Goal: Task Accomplishment & Management: Manage account settings

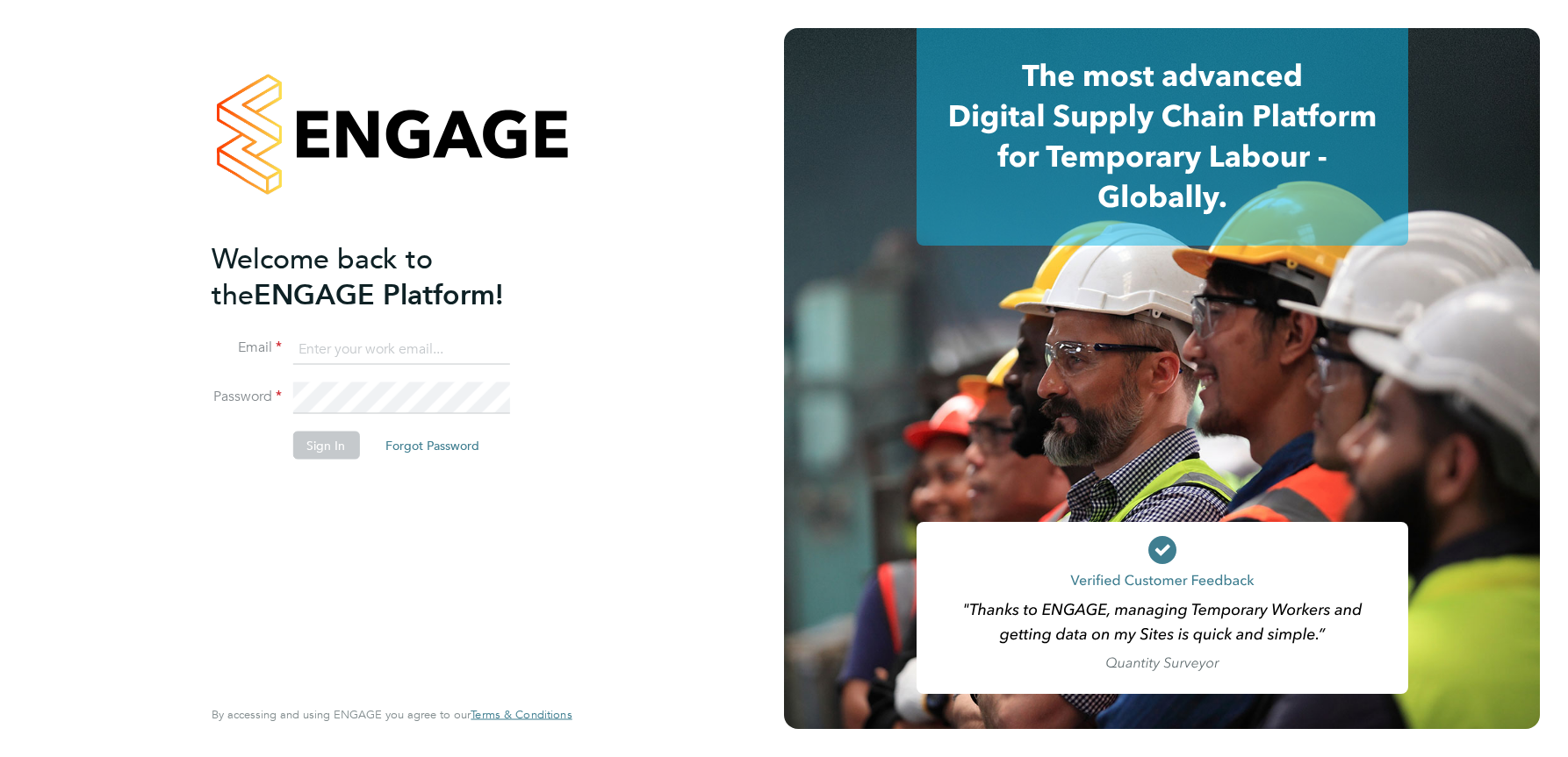
type input "julie.tante@apleona.com"
click at [335, 448] on button "Sign In" at bounding box center [325, 445] width 66 height 28
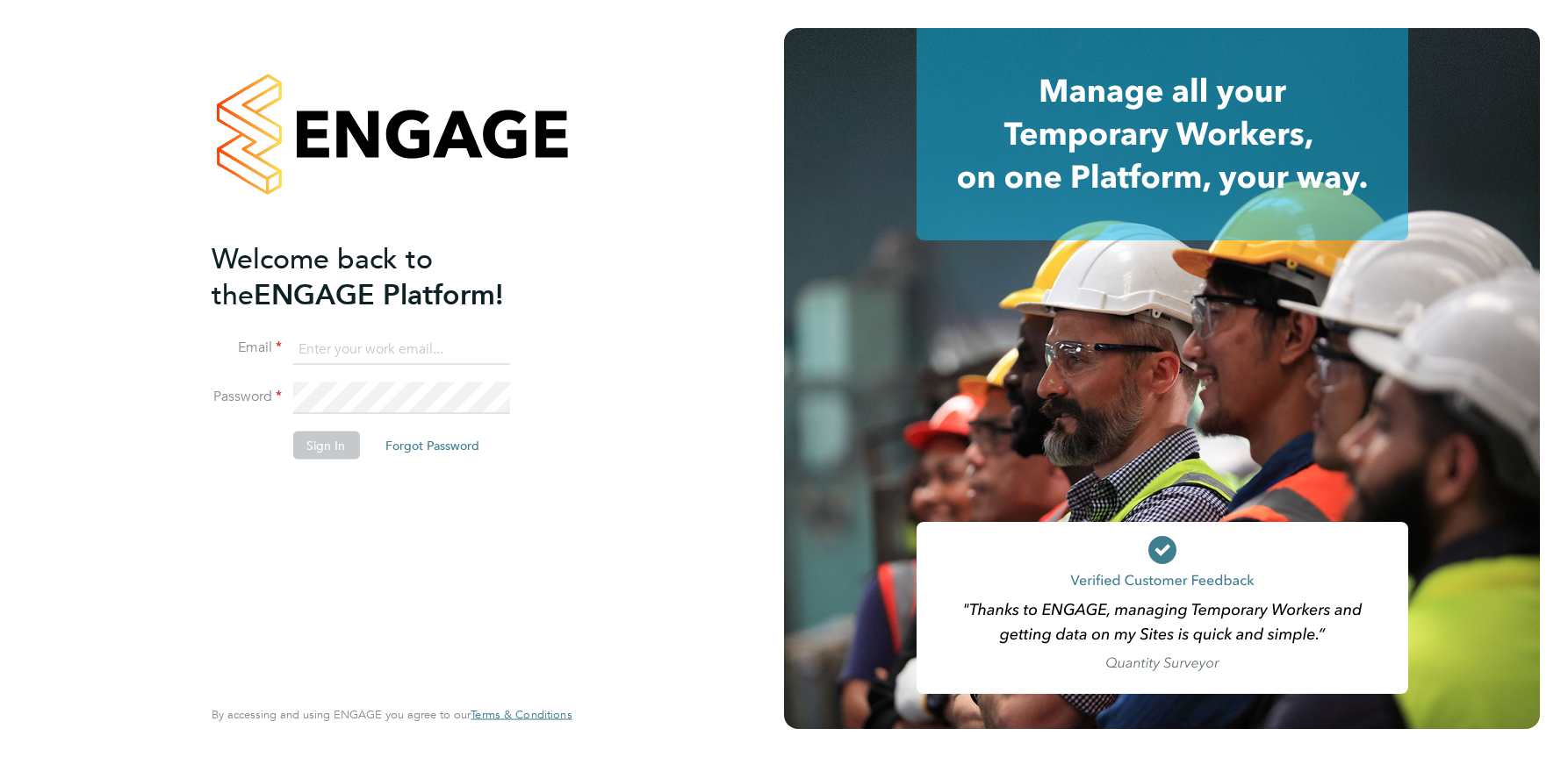
type input "julie.tante@apleona.com"
click at [324, 445] on button "Sign In" at bounding box center [325, 445] width 66 height 28
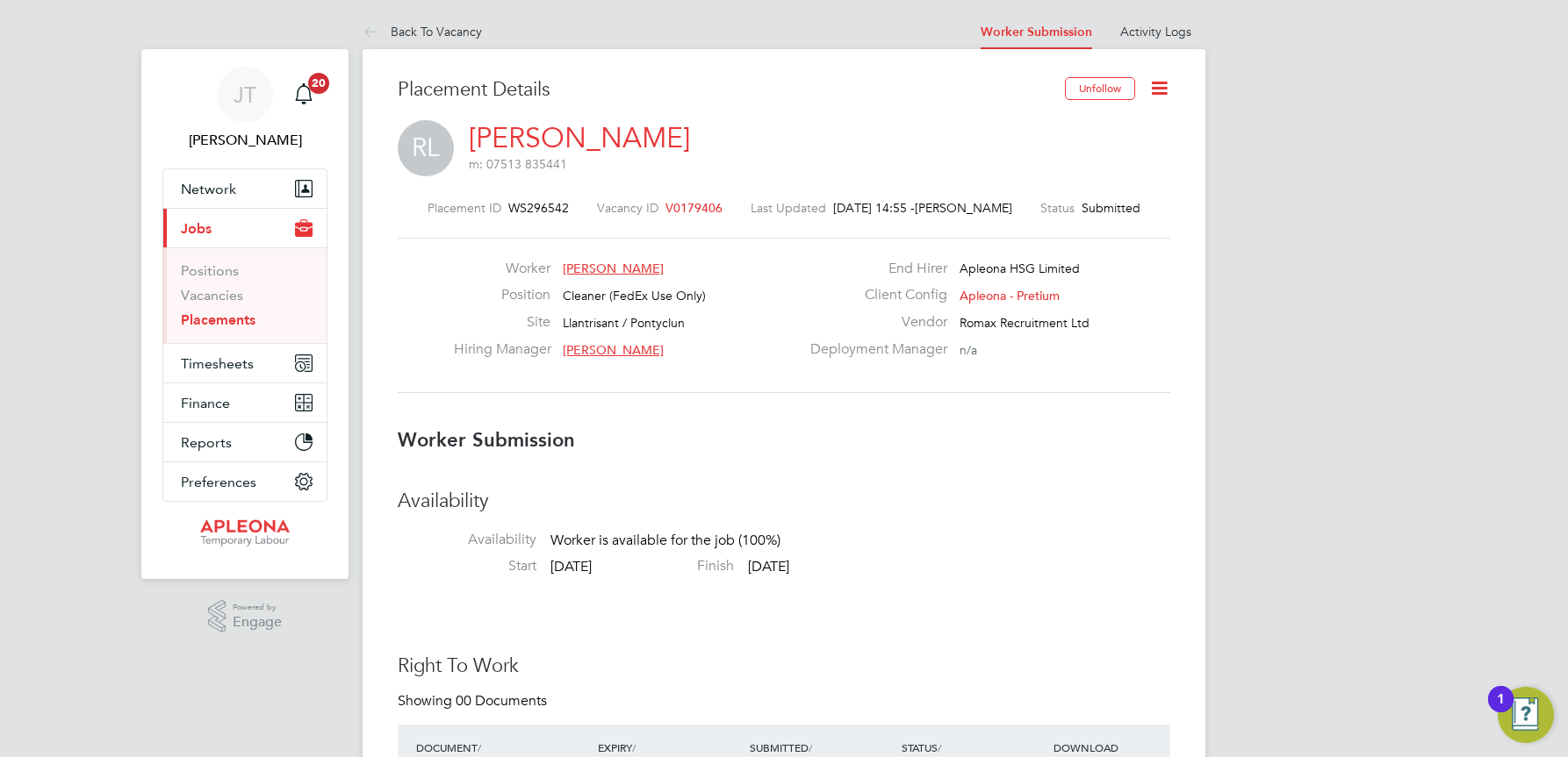
click at [672, 205] on span "V0179406" at bounding box center [694, 208] width 57 height 16
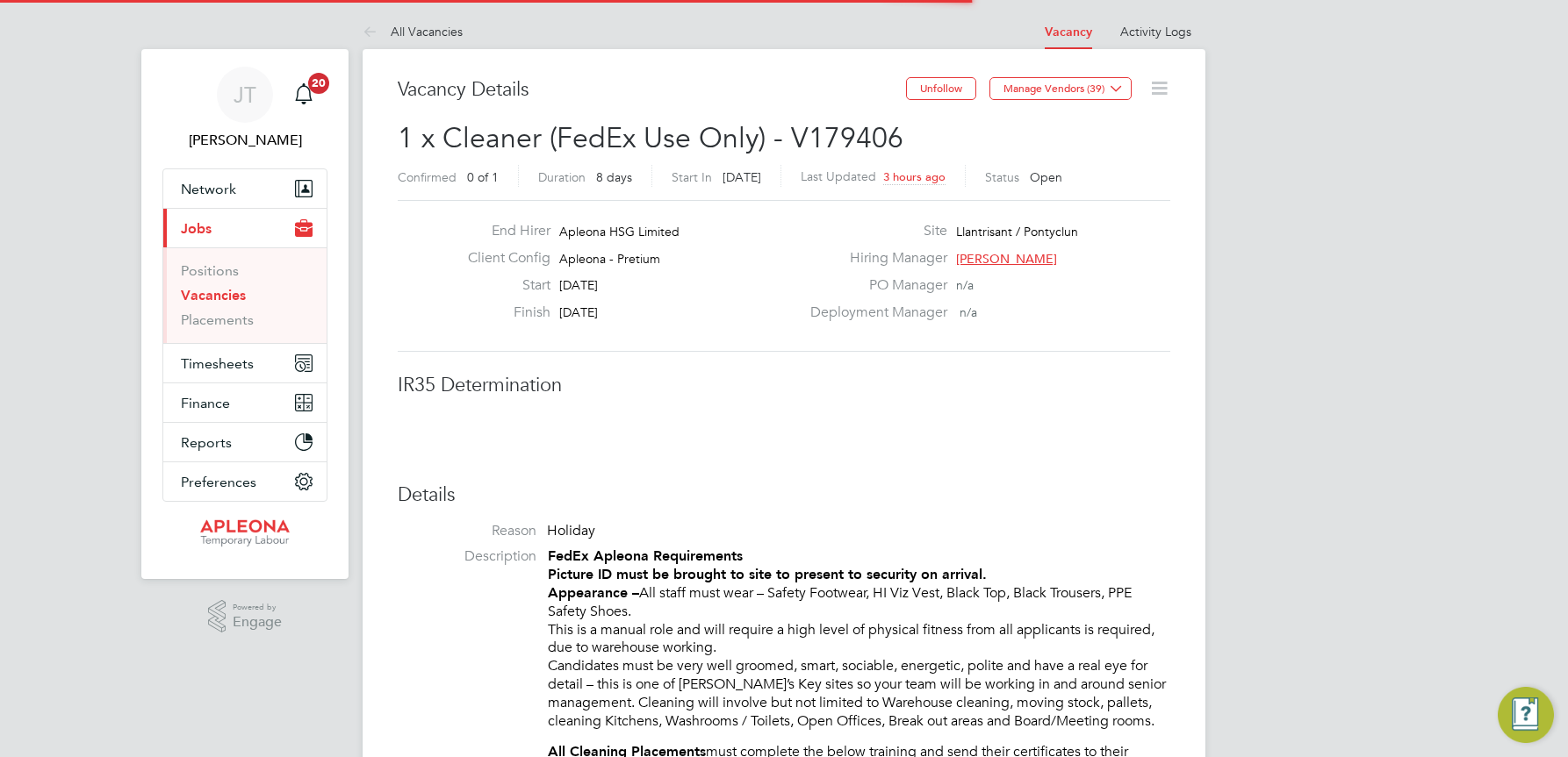
scroll to position [28, 346]
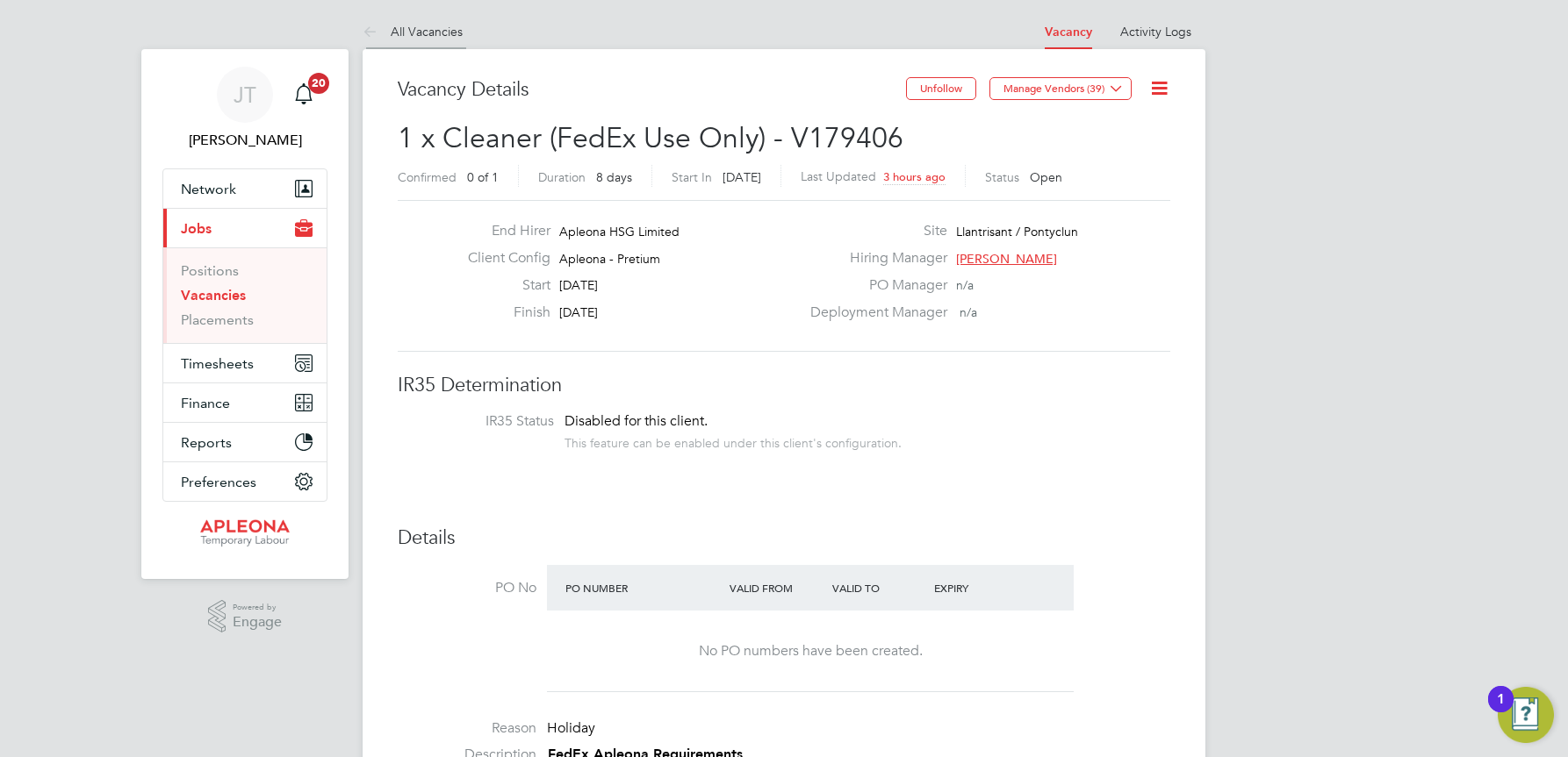
click at [417, 29] on link "All Vacancies" at bounding box center [412, 31] width 100 height 16
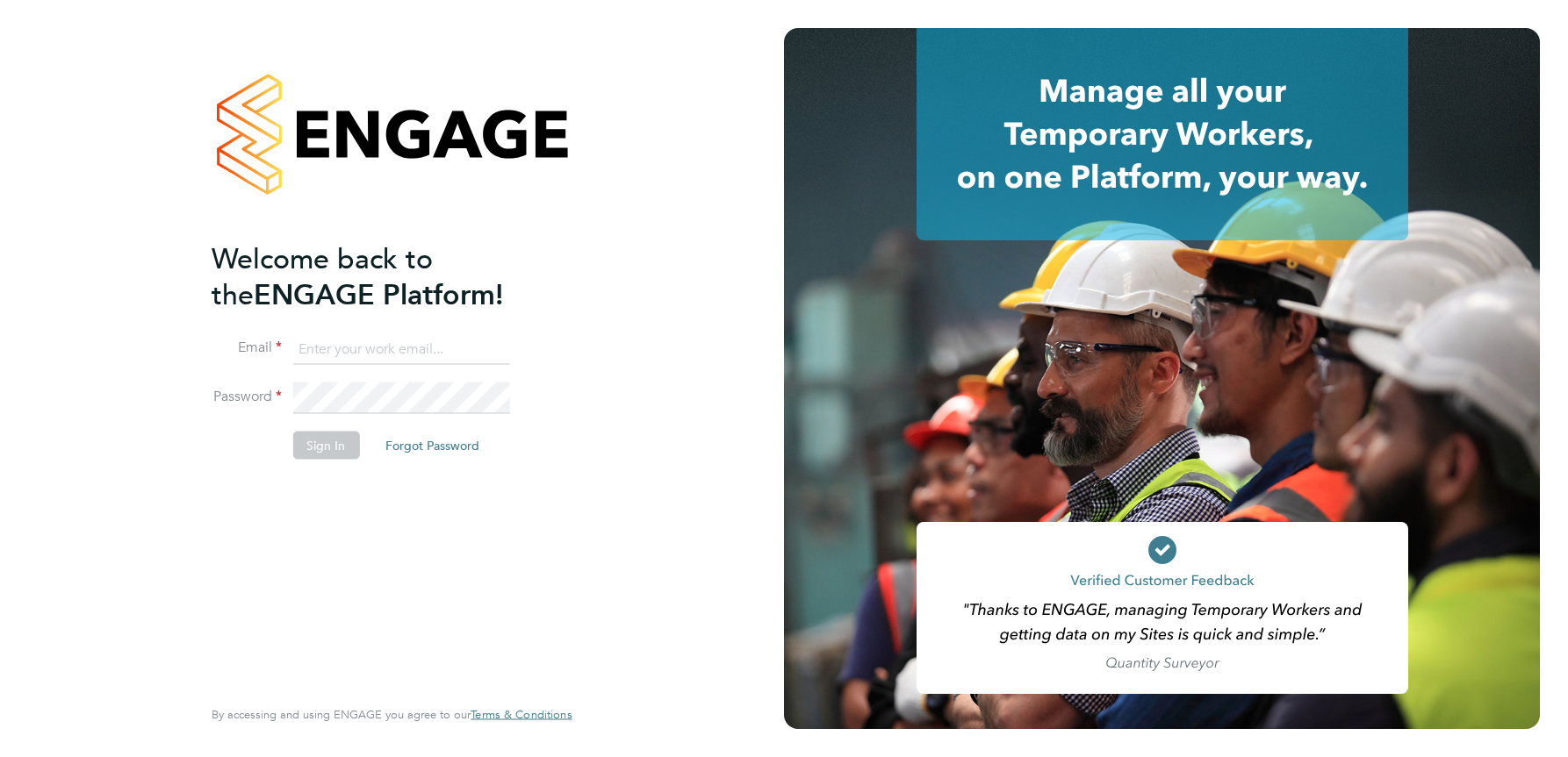
type input "julie.tante@apleona.com"
click at [327, 454] on button "Sign In" at bounding box center [325, 445] width 66 height 28
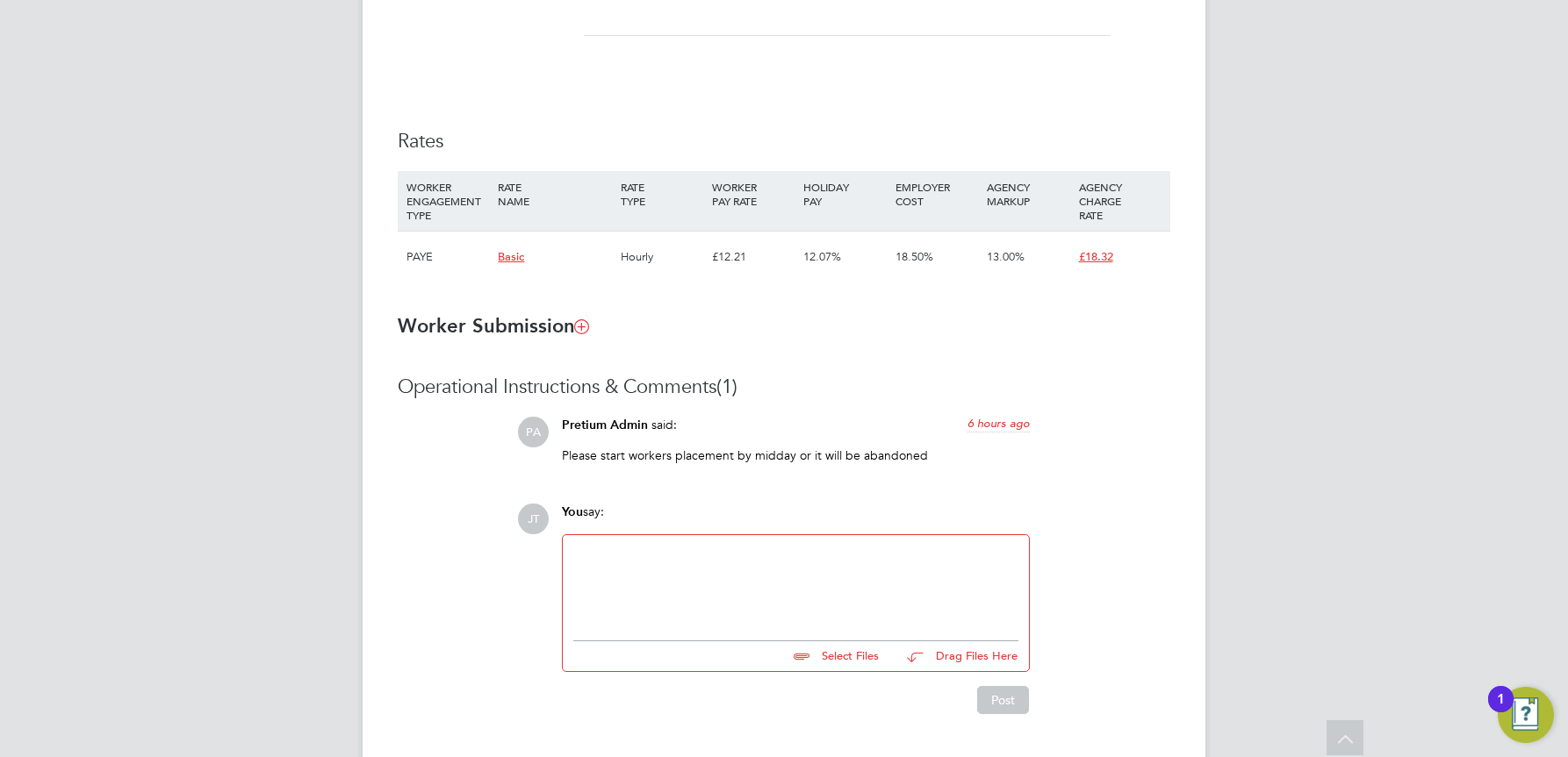
scroll to position [1099, 0]
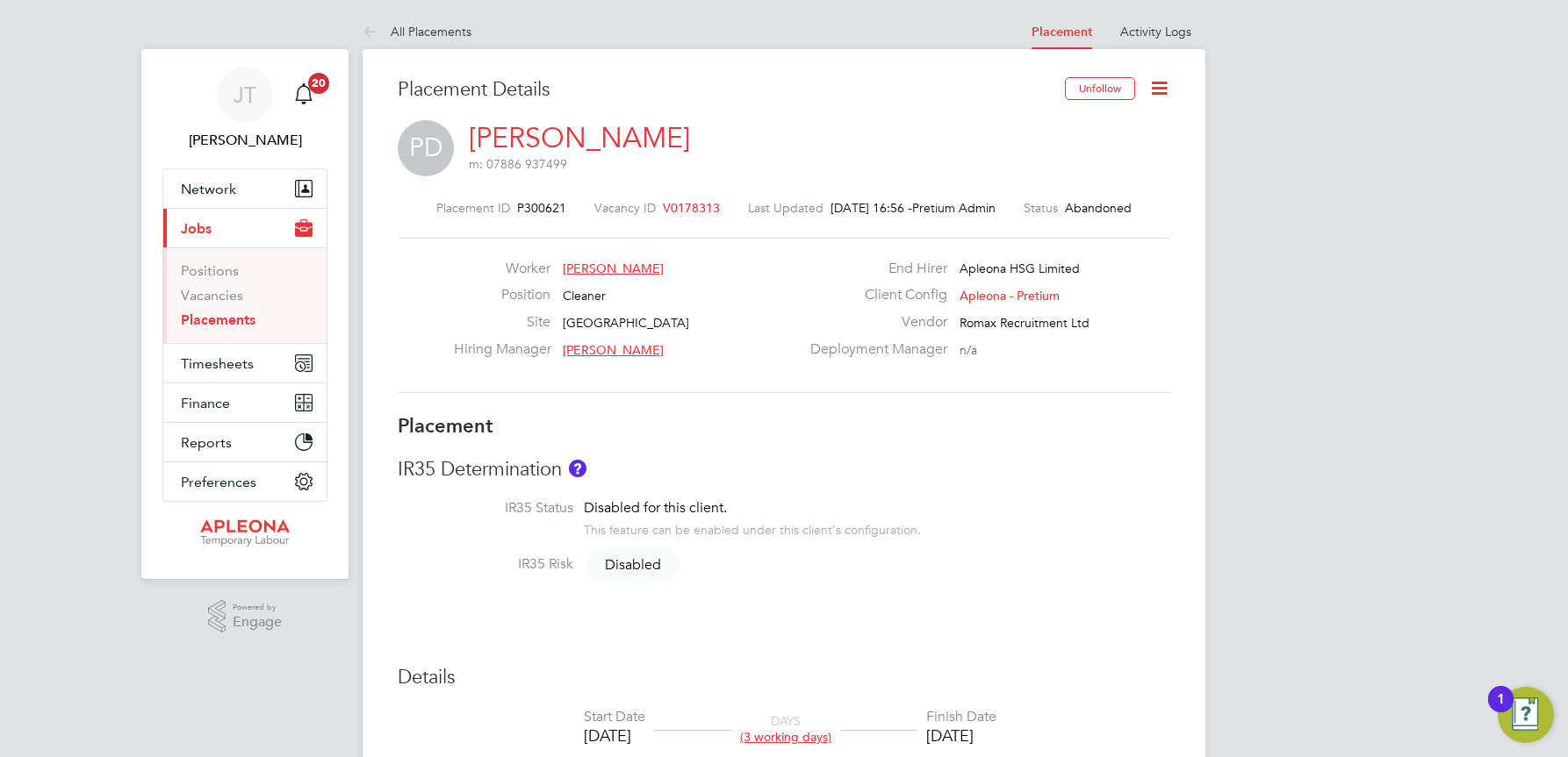
click at [670, 206] on span "V0178313" at bounding box center [691, 208] width 57 height 16
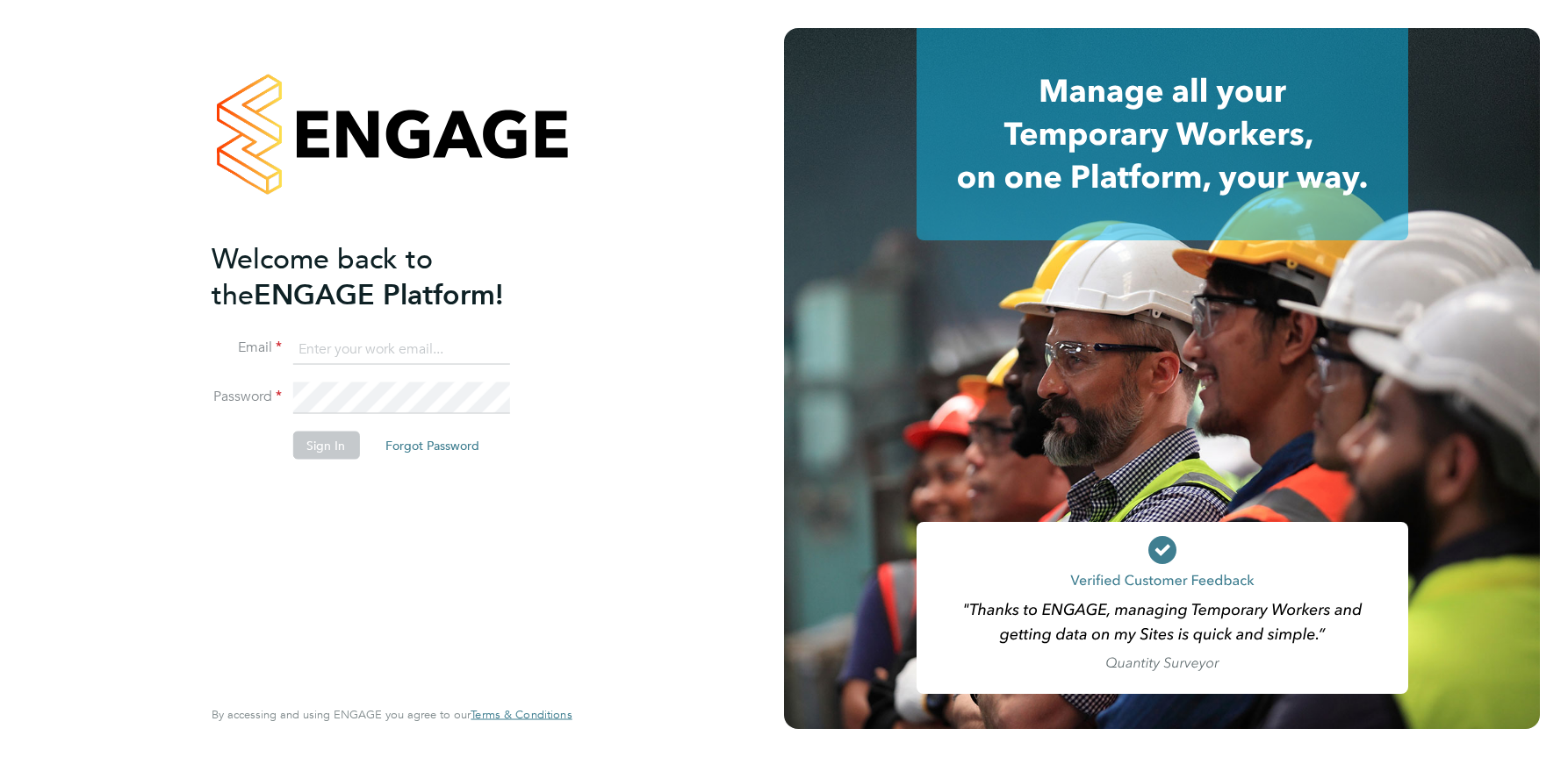
type input "julie.tante@apleona.com"
click at [327, 448] on button "Sign In" at bounding box center [325, 445] width 66 height 28
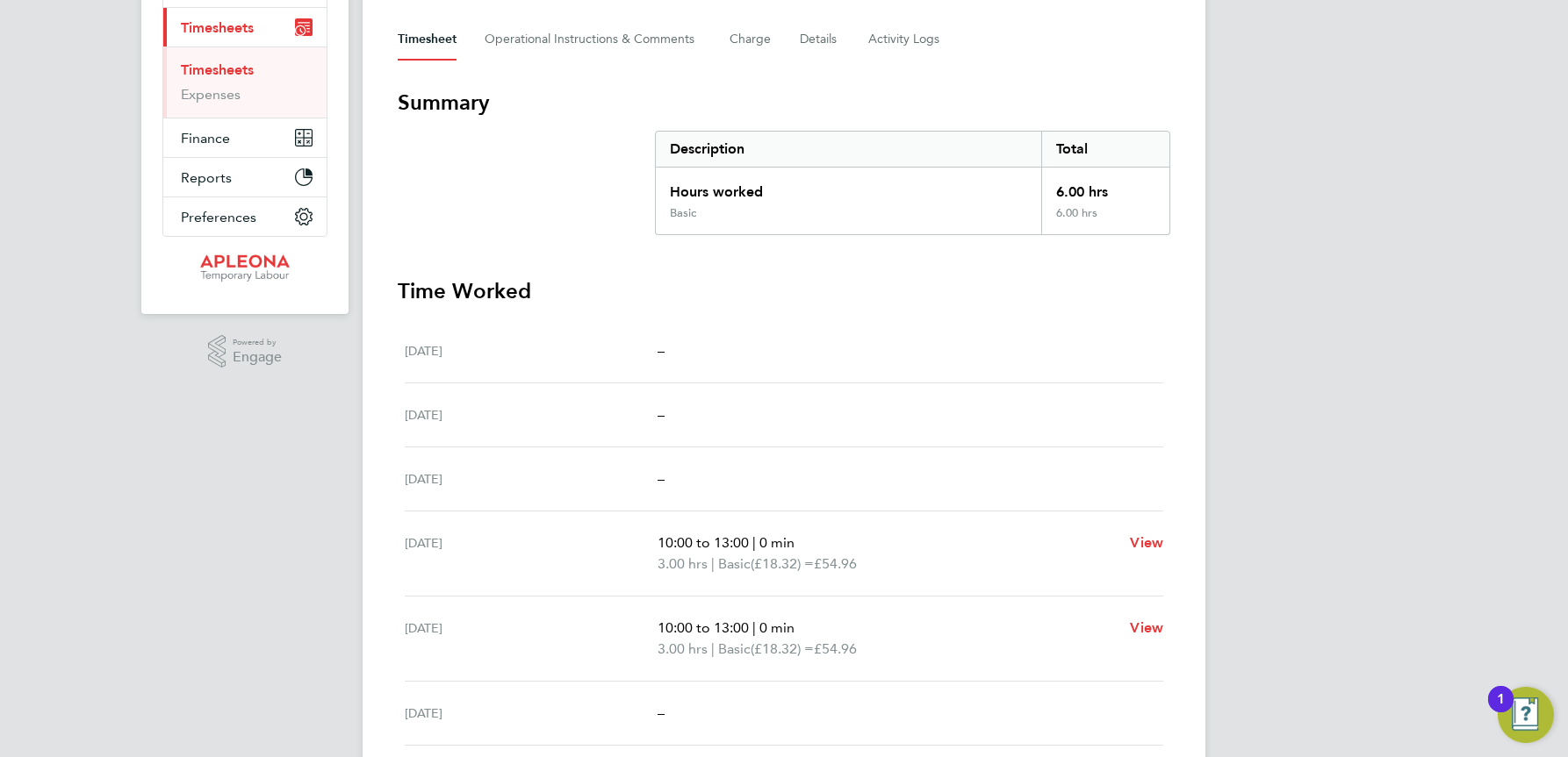
scroll to position [363, 0]
